Goal: Information Seeking & Learning: Learn about a topic

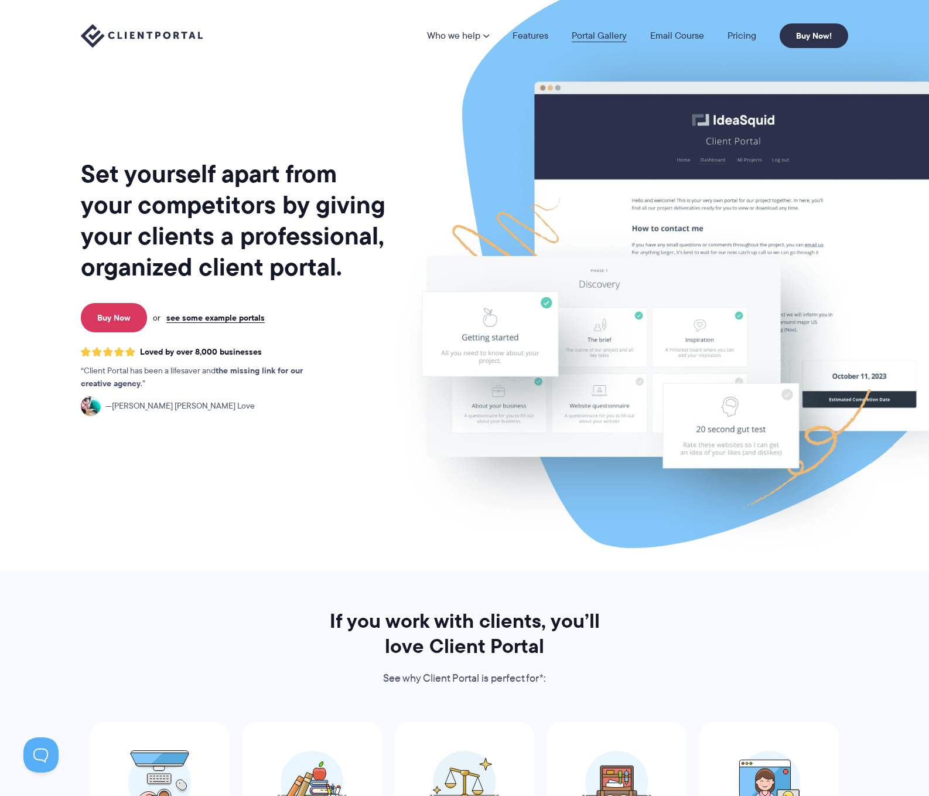
click at [595, 35] on link "Portal Gallery" at bounding box center [599, 35] width 55 height 9
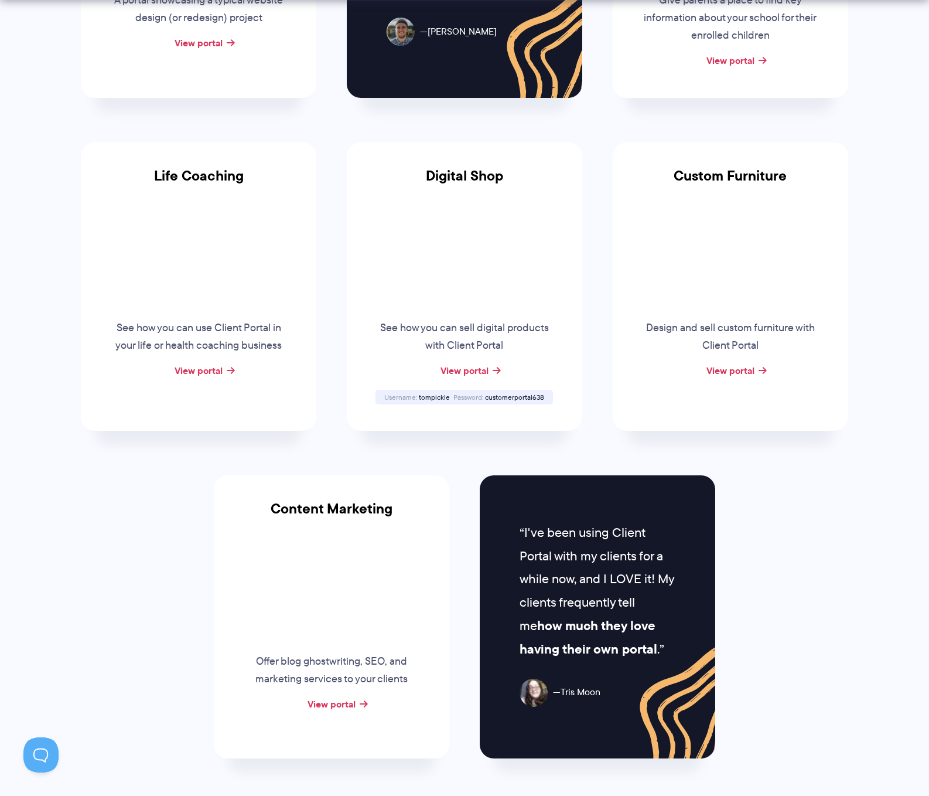
scroll to position [934, 0]
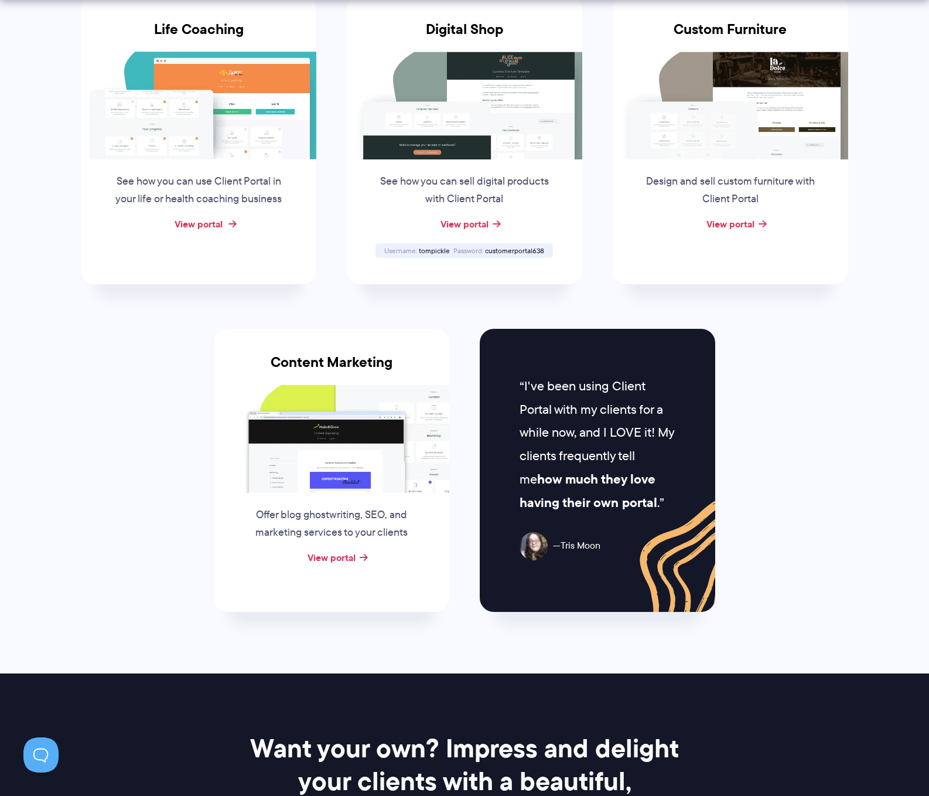
click at [210, 225] on link "View portal" at bounding box center [199, 224] width 48 height 14
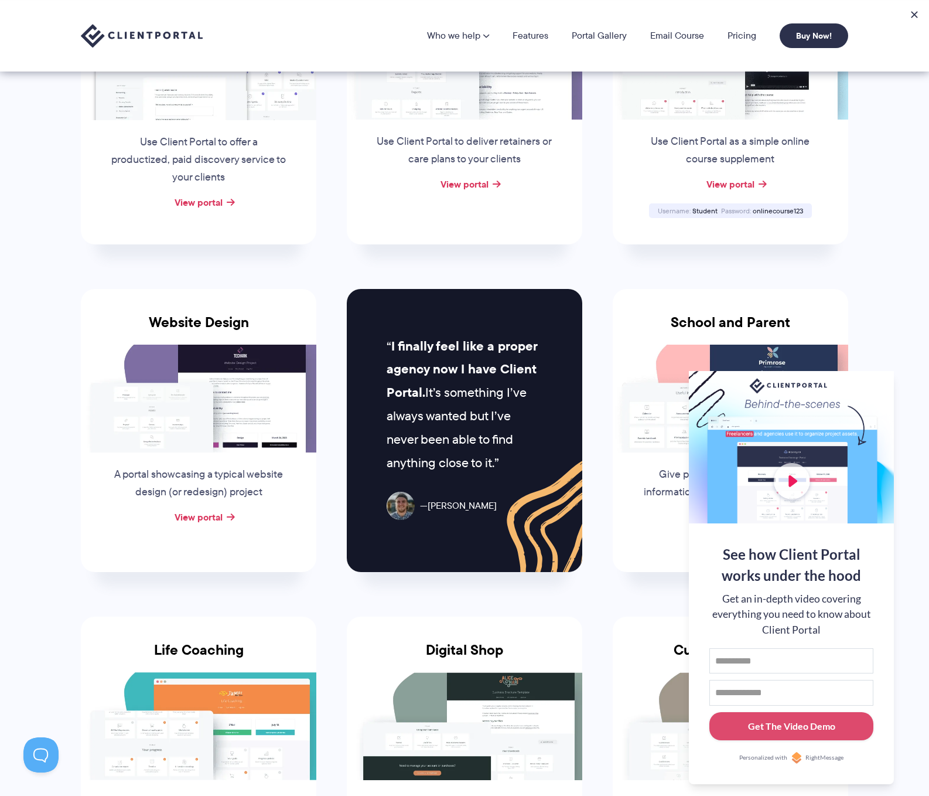
scroll to position [0, 0]
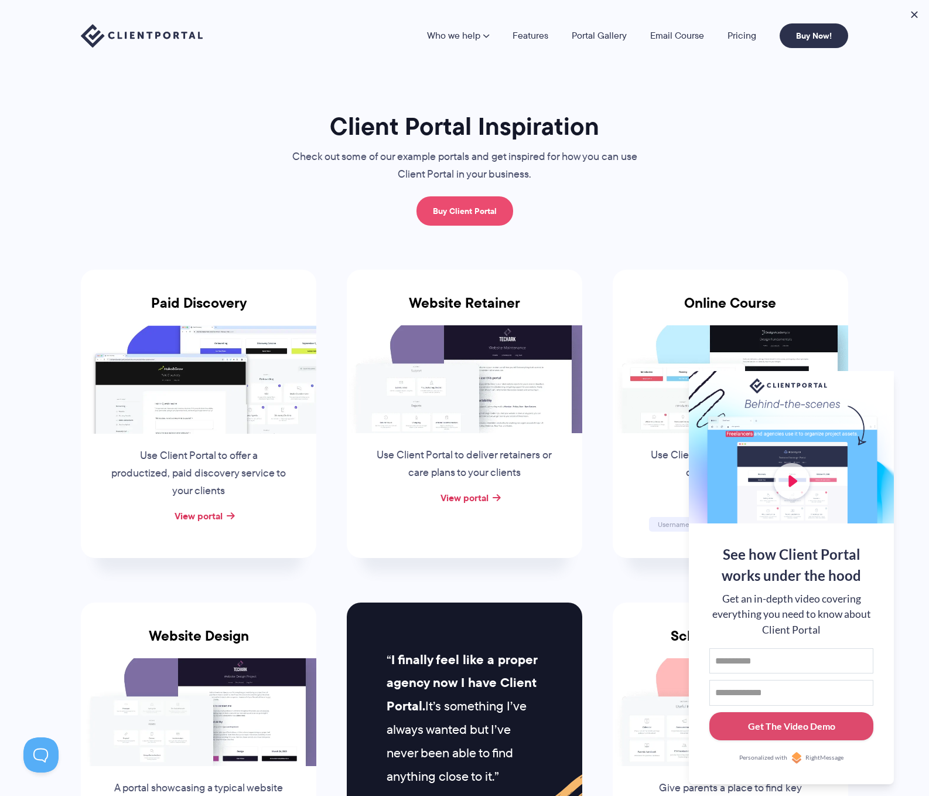
click at [483, 205] on link "Buy Client Portal" at bounding box center [465, 210] width 97 height 29
click at [476, 211] on link "Buy Client Portal" at bounding box center [465, 210] width 97 height 29
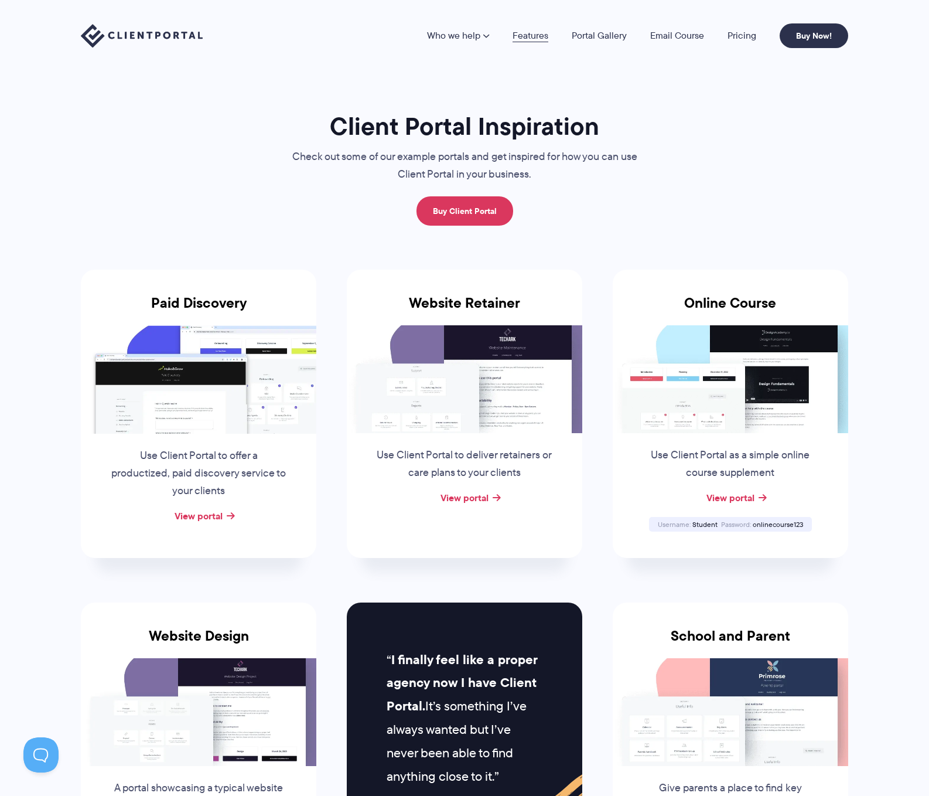
click at [532, 35] on link "Features" at bounding box center [531, 35] width 36 height 9
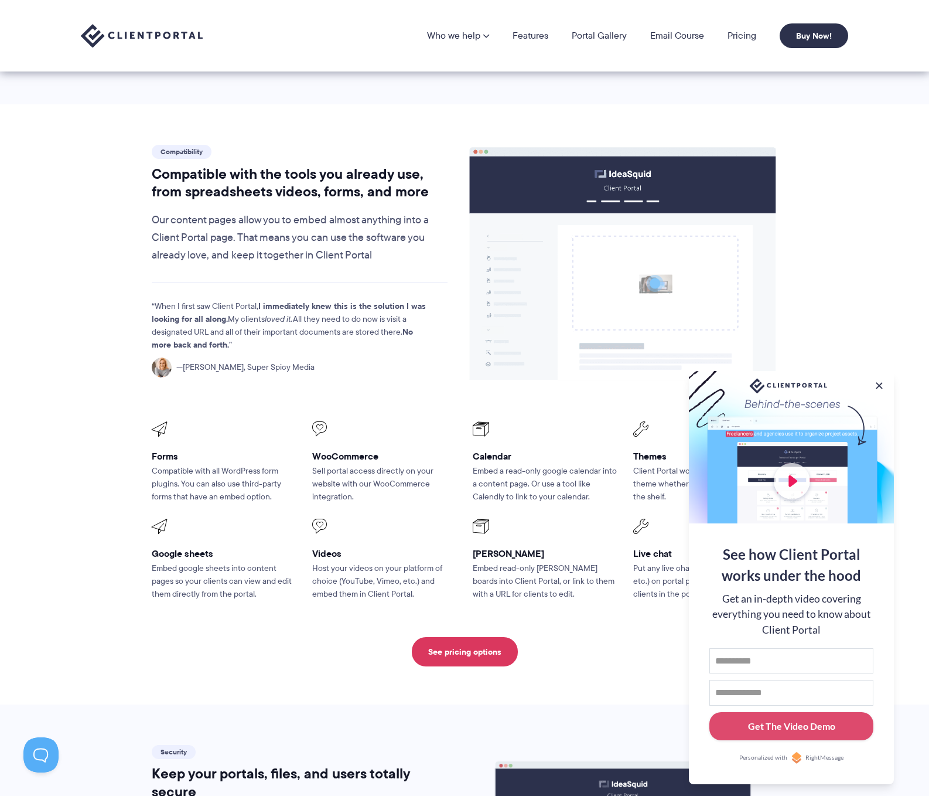
scroll to position [1249, 0]
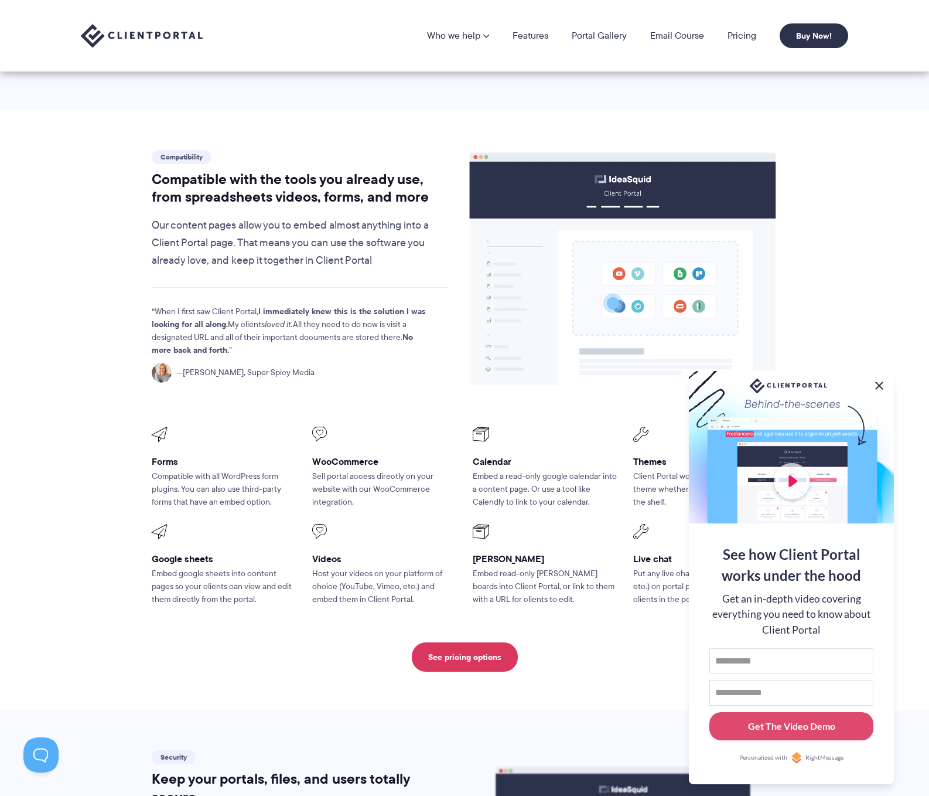
click at [878, 383] on button at bounding box center [879, 385] width 14 height 14
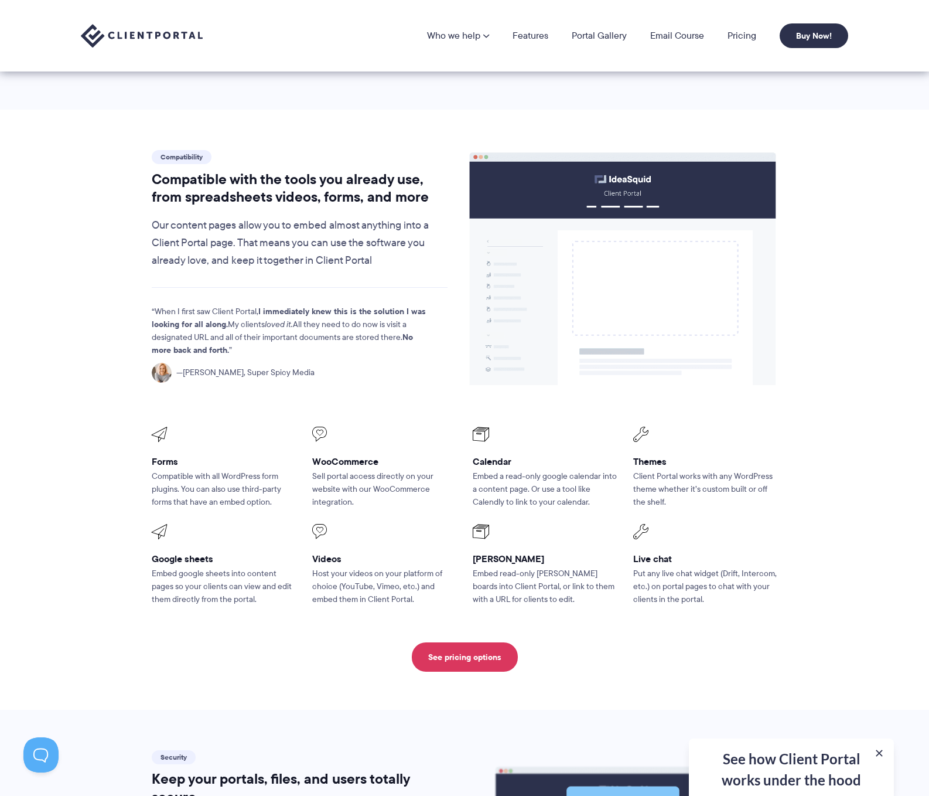
click at [166, 38] on img at bounding box center [142, 36] width 122 height 24
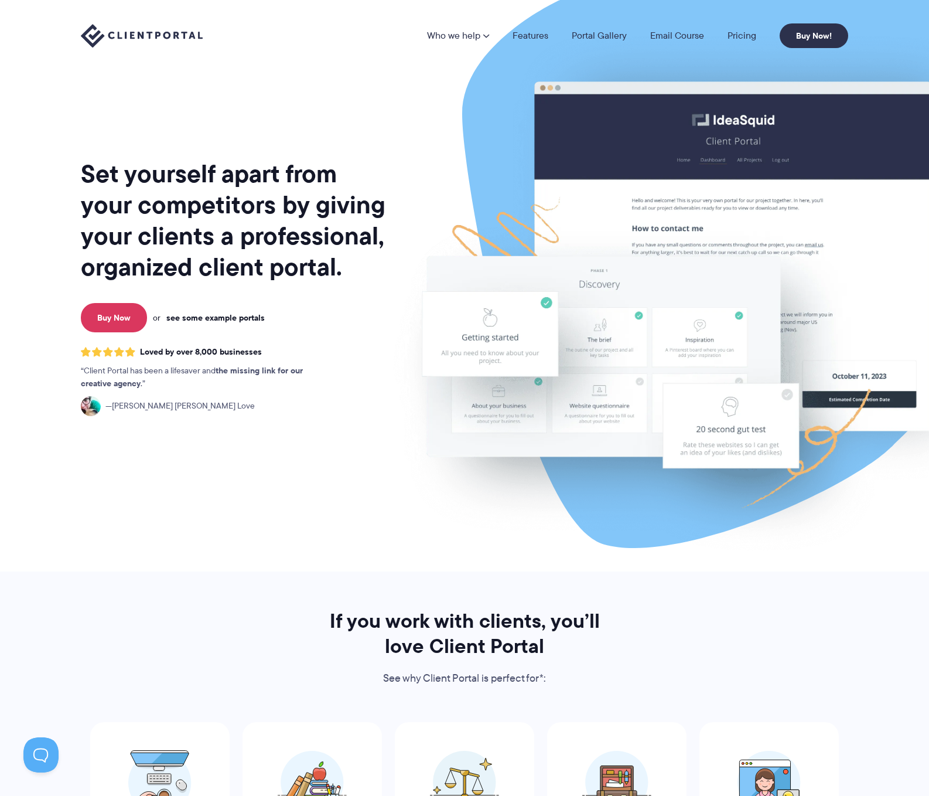
click at [241, 316] on link "see some example portals" at bounding box center [215, 317] width 98 height 11
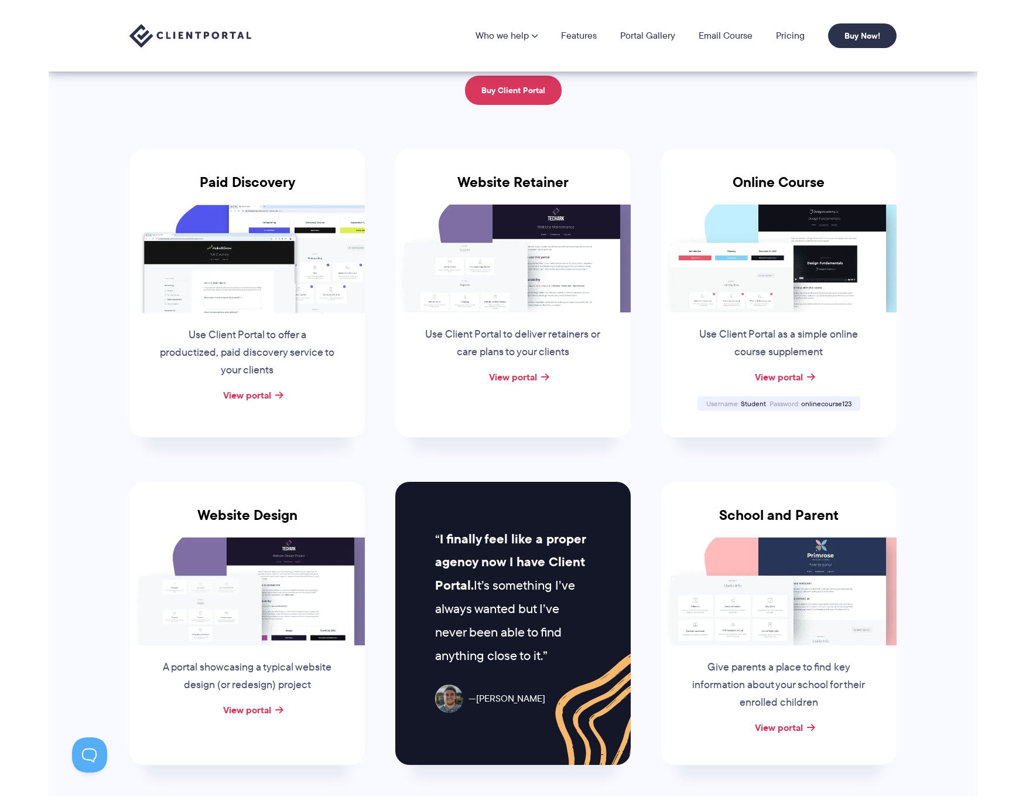
scroll to position [81, 0]
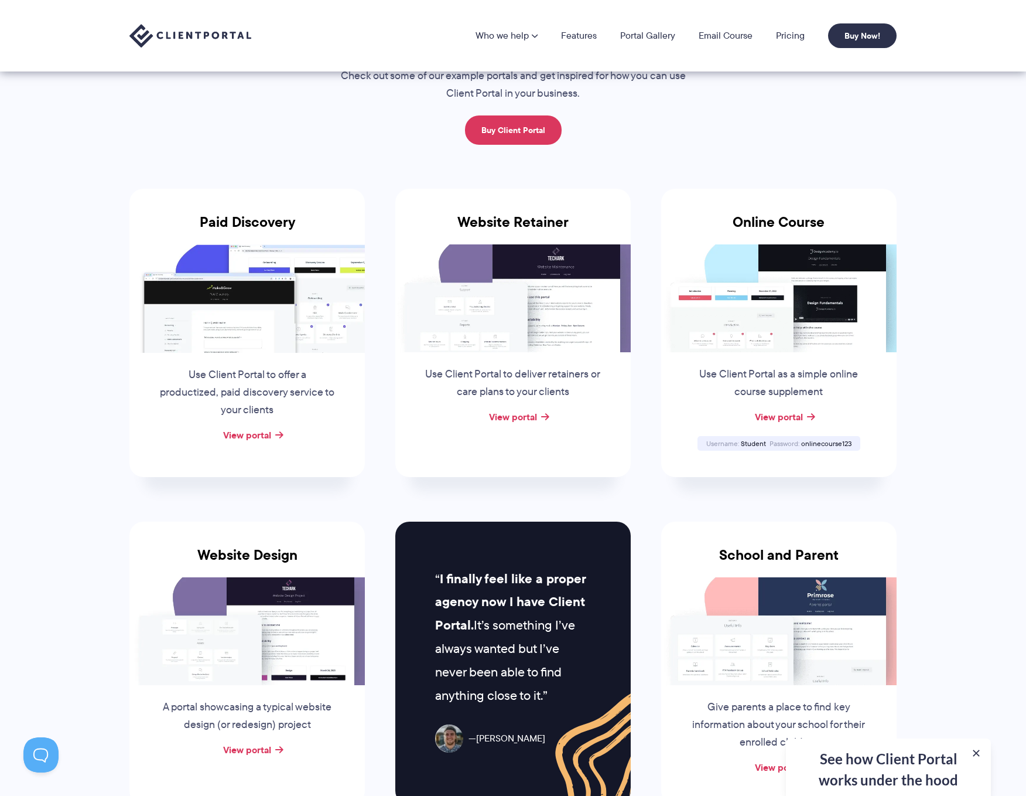
click at [177, 35] on img at bounding box center [190, 36] width 122 height 24
